Goal: Transaction & Acquisition: Book appointment/travel/reservation

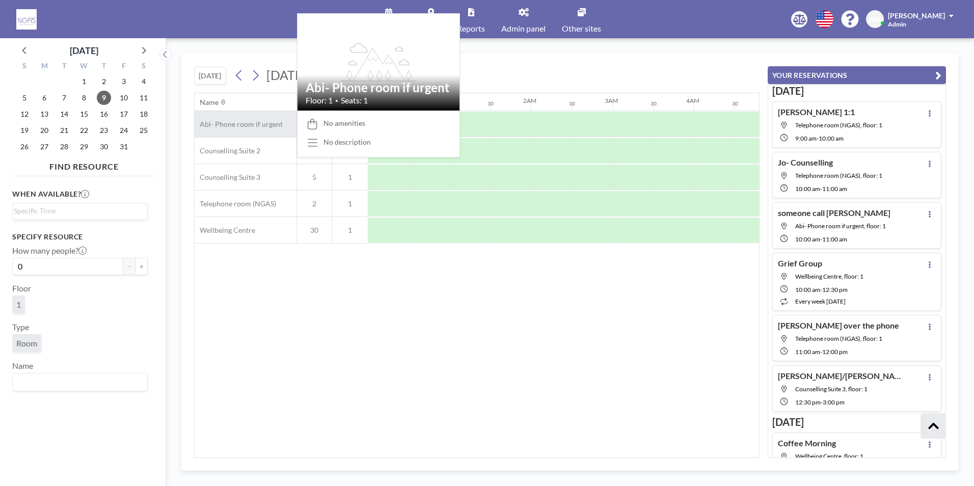
scroll to position [234, 0]
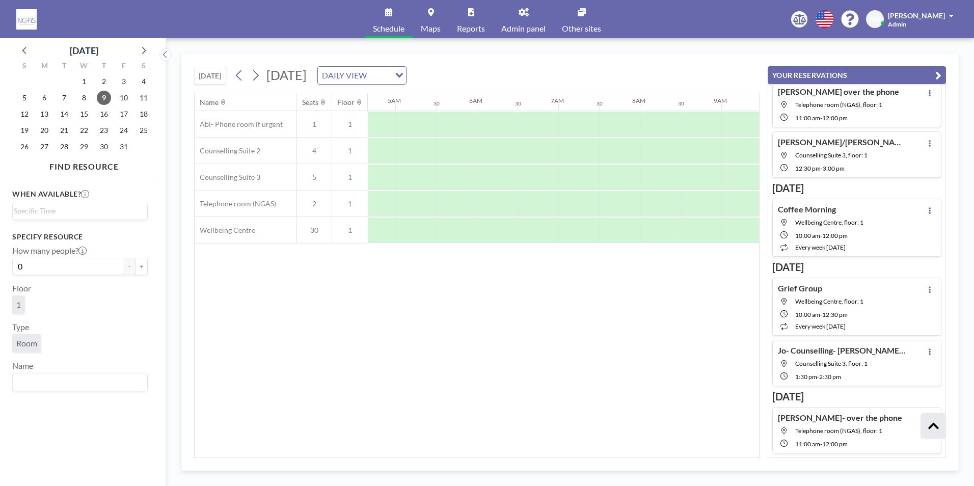
click at [33, 51] on div "[DATE]" at bounding box center [84, 47] width 144 height 19
click at [60, 101] on span "7" at bounding box center [64, 98] width 14 height 14
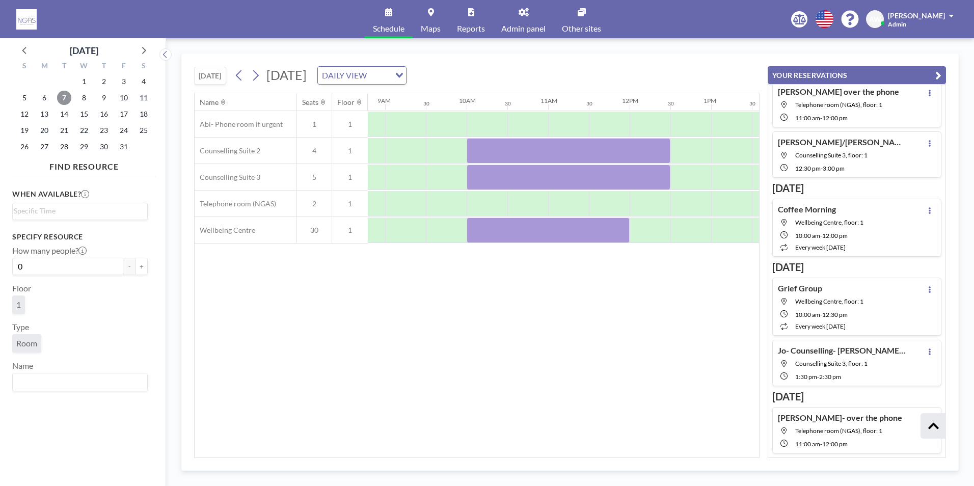
scroll to position [0, 752]
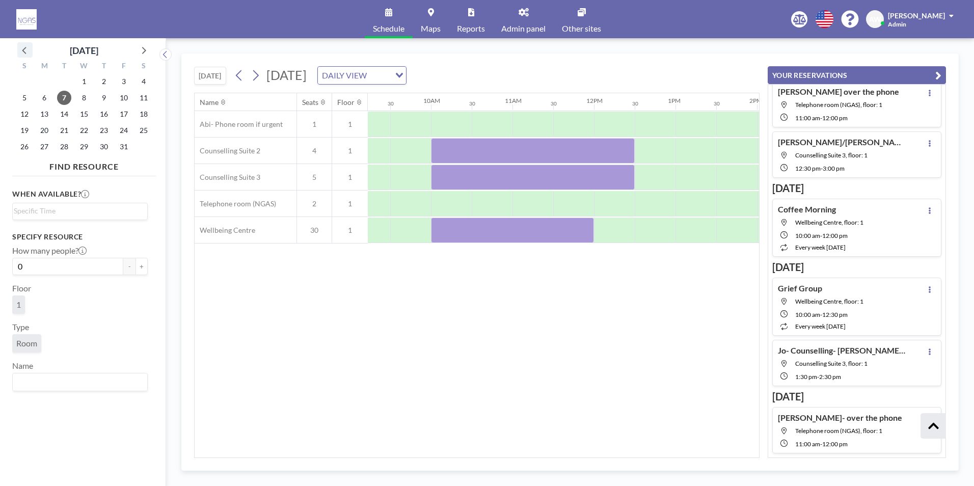
click at [24, 52] on icon at bounding box center [24, 50] width 4 height 7
click at [61, 144] on span "30" at bounding box center [64, 147] width 14 height 14
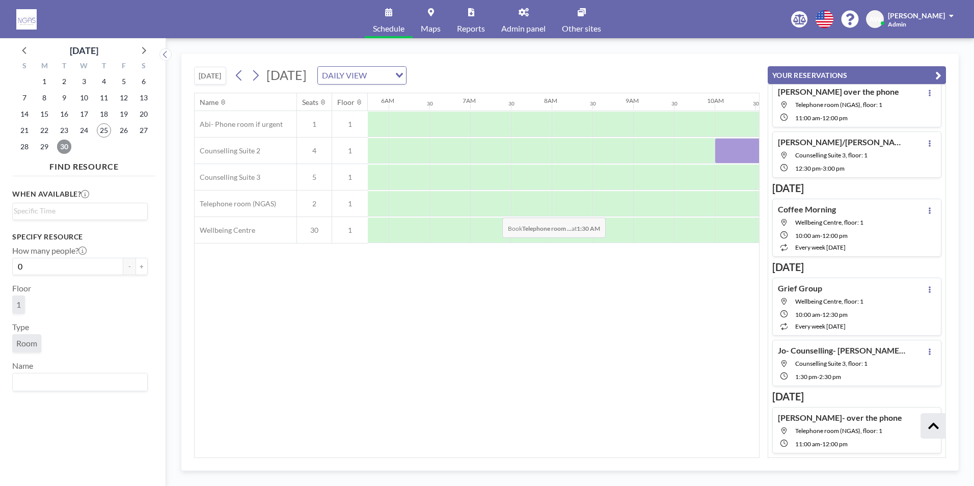
scroll to position [0, 611]
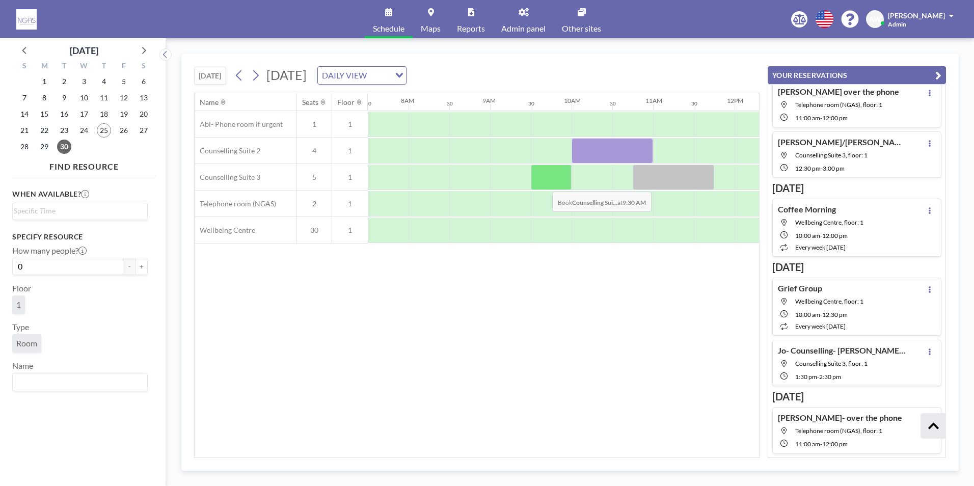
click at [544, 184] on div at bounding box center [551, 177] width 41 height 25
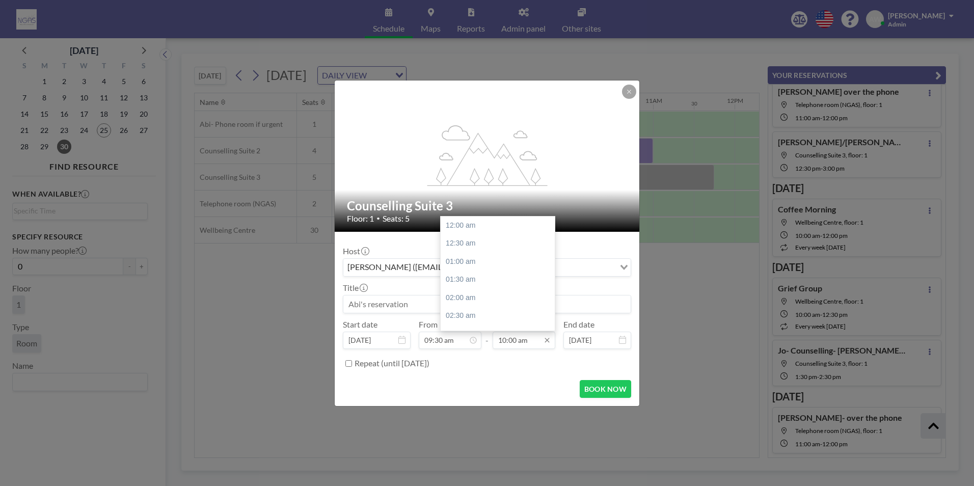
scroll to position [363, 0]
click at [481, 244] on div "10:30 am" at bounding box center [500, 243] width 119 height 18
type input "10:30 am"
click at [429, 301] on input at bounding box center [486, 303] width 287 height 17
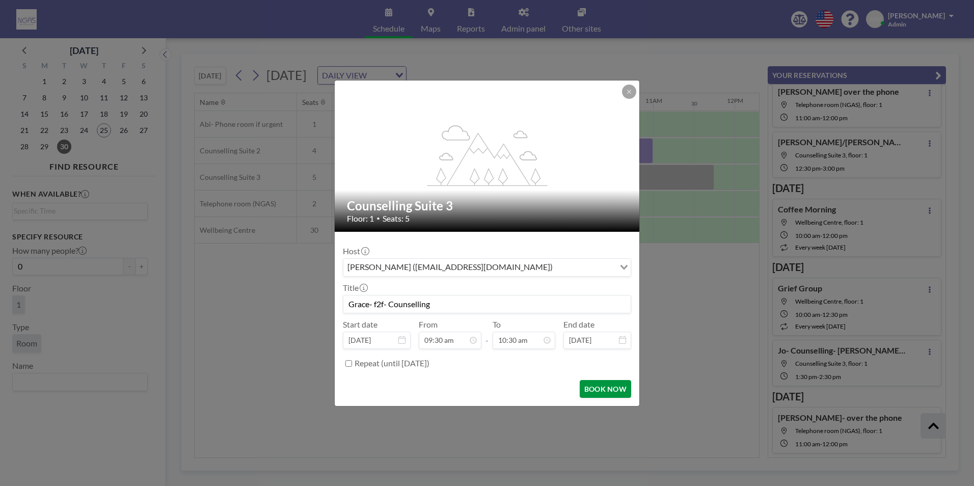
type input "Grace- f2f- Counselling"
click at [605, 386] on button "BOOK NOW" at bounding box center [605, 389] width 51 height 18
